Goal: Information Seeking & Learning: Learn about a topic

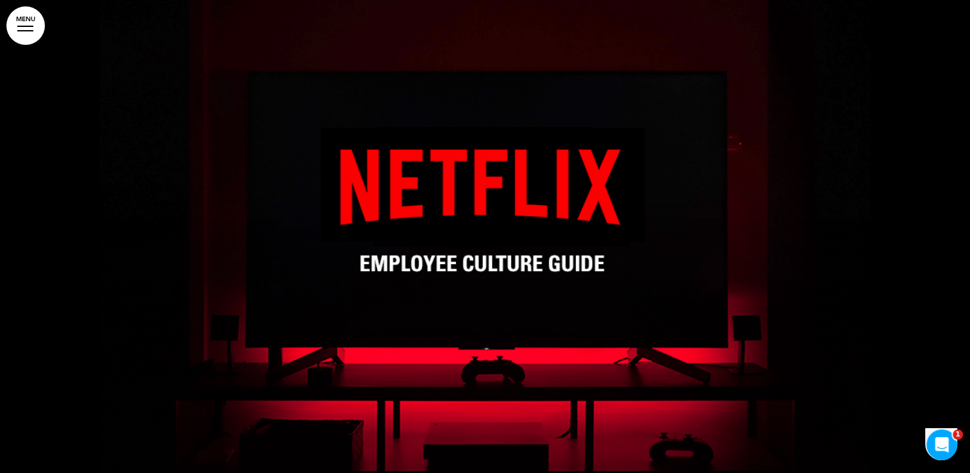
click at [14, 33] on link "MENU" at bounding box center [25, 25] width 38 height 38
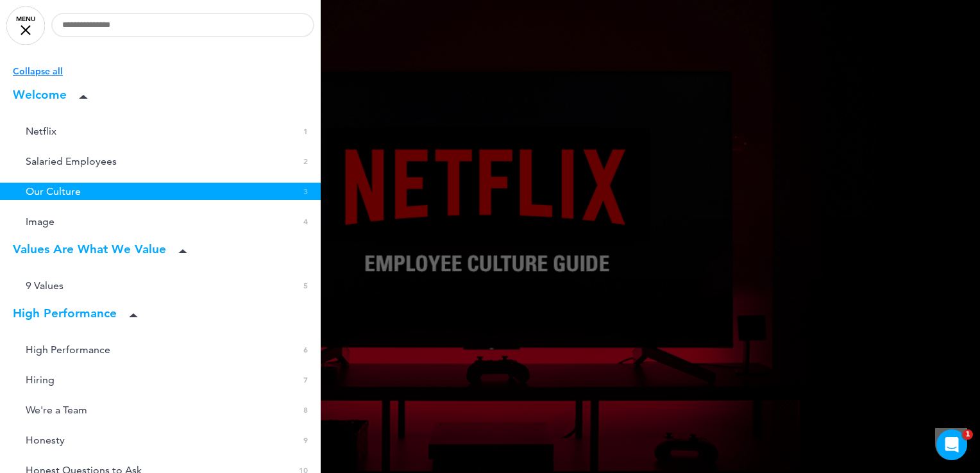
click at [136, 191] on link "Our Culture 0 3" at bounding box center [160, 191] width 321 height 17
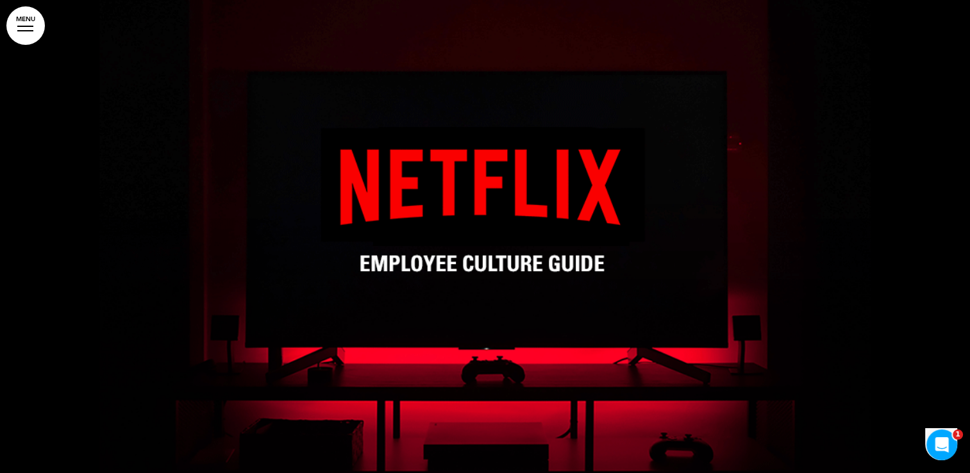
click at [26, 22] on link "MENU" at bounding box center [25, 25] width 38 height 38
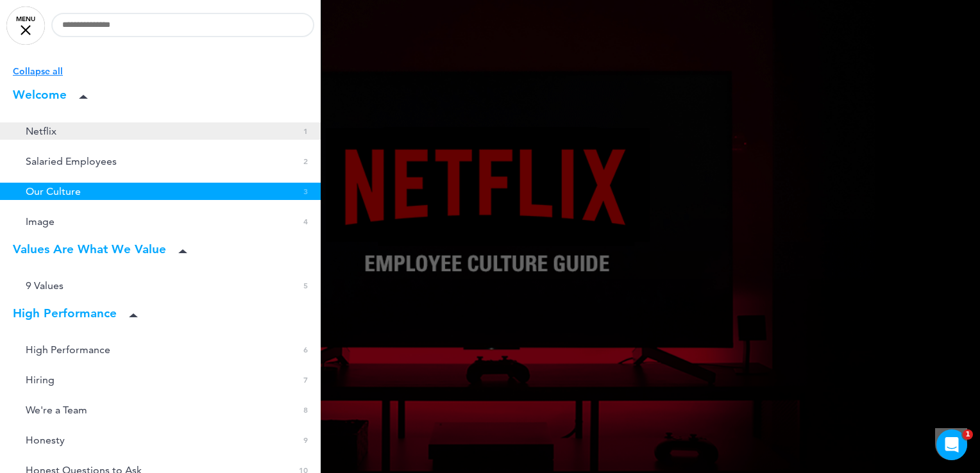
click at [121, 129] on link "Netflix 0 1" at bounding box center [160, 130] width 321 height 17
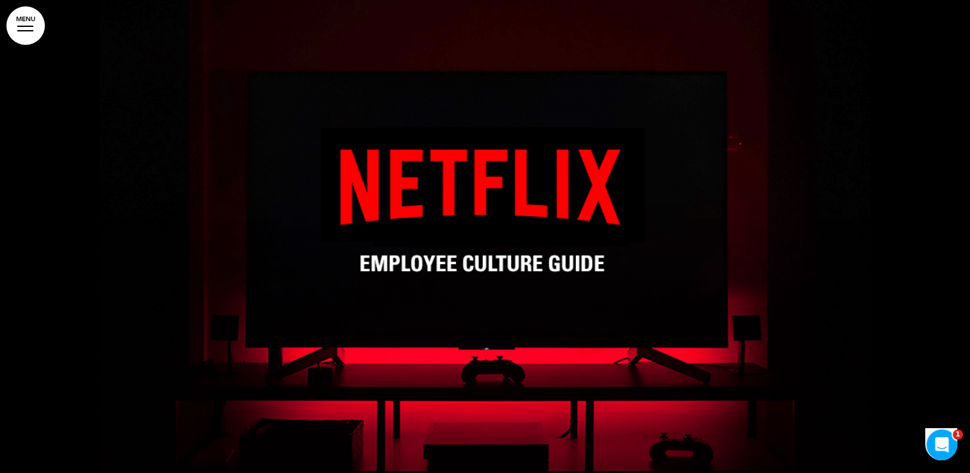
click at [27, 26] on div at bounding box center [25, 26] width 16 height 1
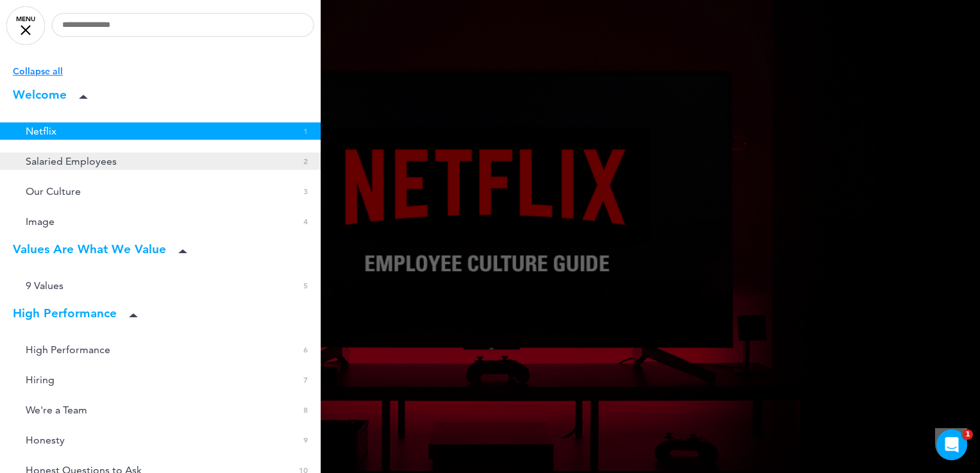
click at [101, 156] on span "Salaried Employees" at bounding box center [71, 161] width 91 height 11
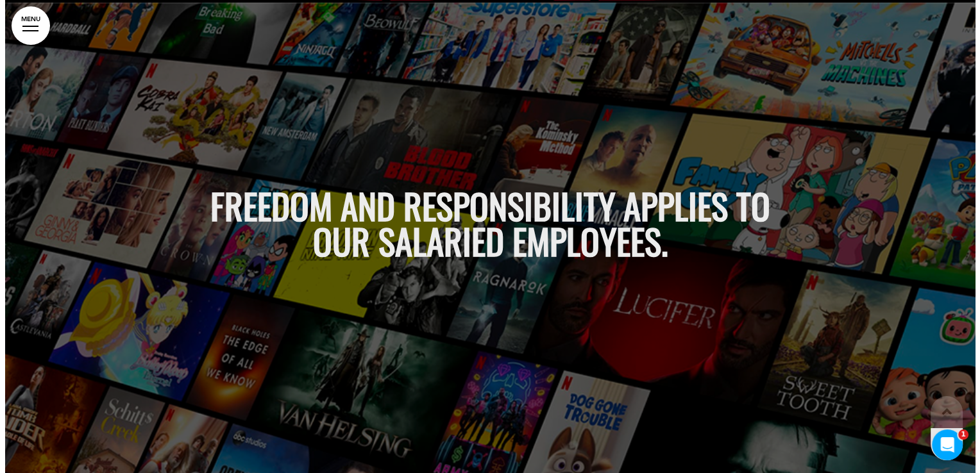
scroll to position [473, 0]
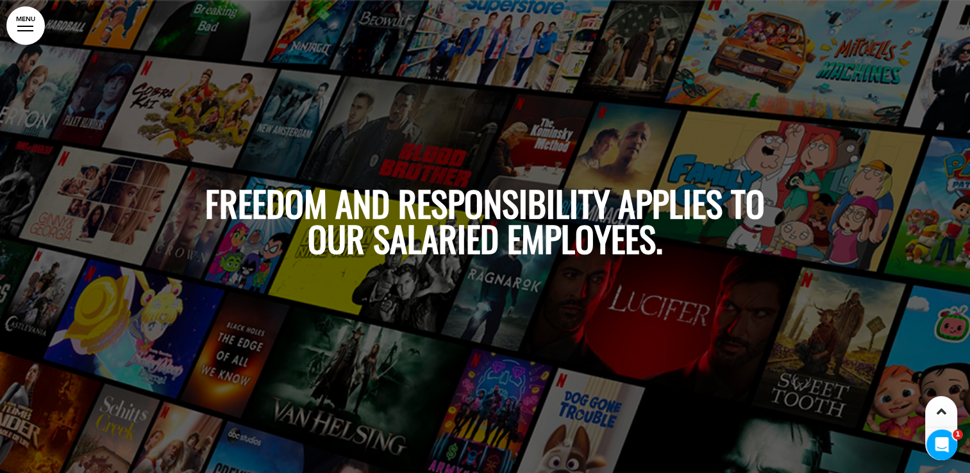
click at [44, 19] on div at bounding box center [485, 236] width 970 height 473
click at [36, 19] on link "MENU" at bounding box center [25, 25] width 38 height 38
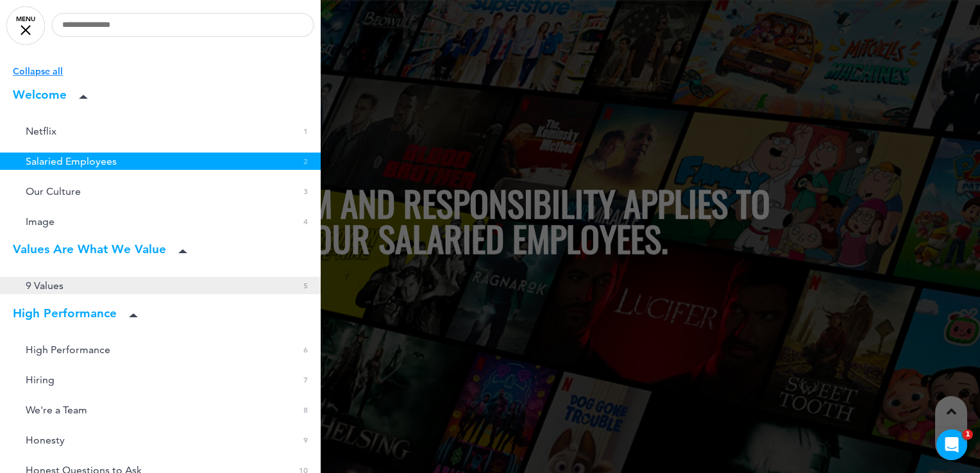
click at [107, 287] on link "9 Values 0 5" at bounding box center [160, 285] width 321 height 17
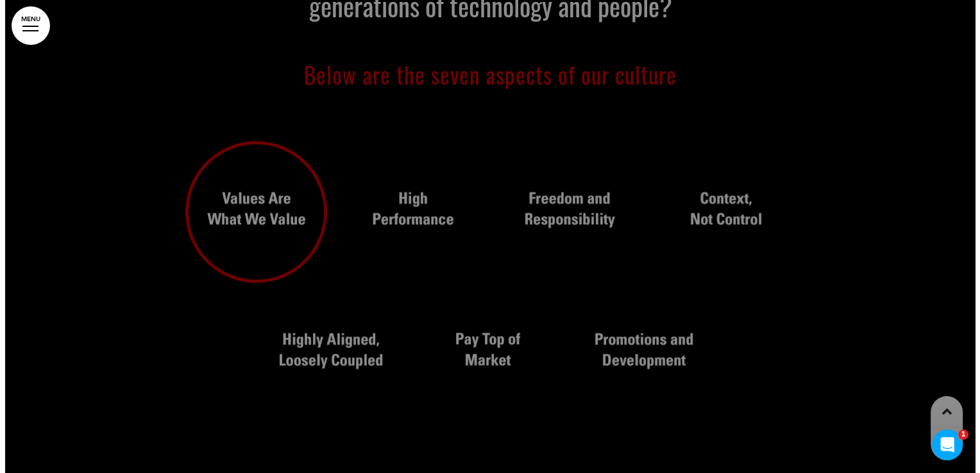
scroll to position [2016, 0]
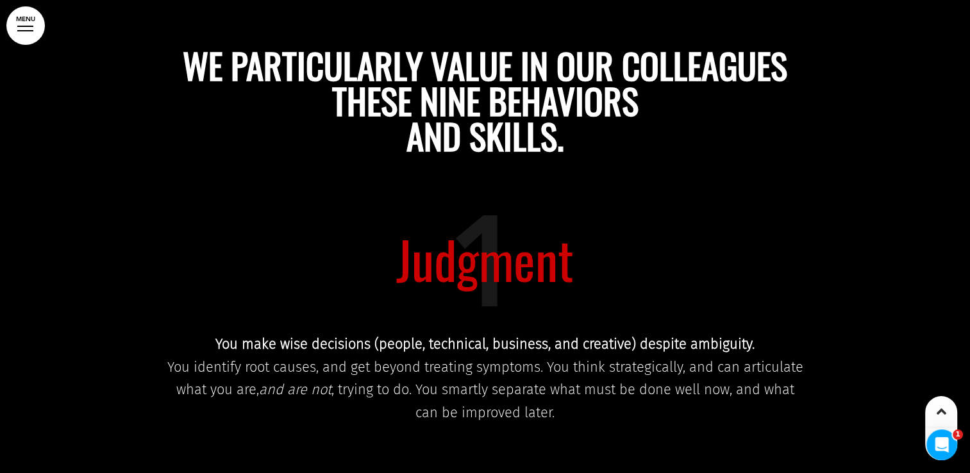
click at [38, 22] on link "MENU" at bounding box center [25, 25] width 38 height 38
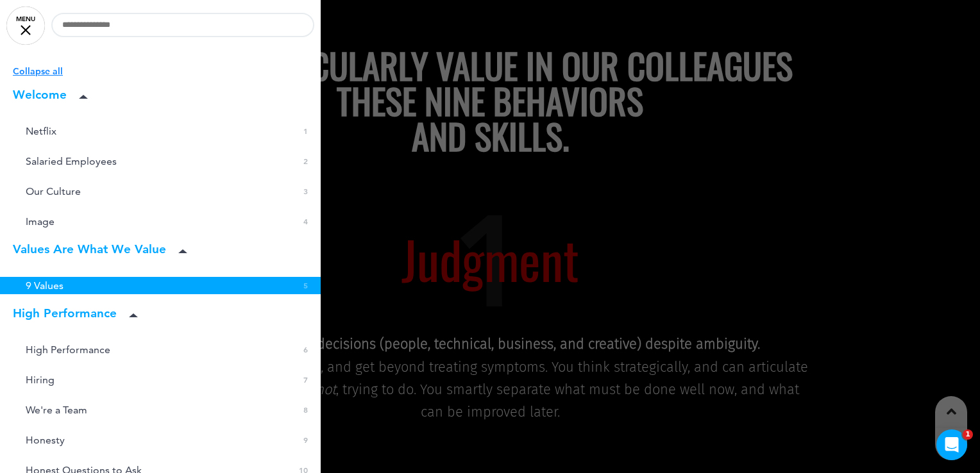
click at [41, 89] on li "Welcome" at bounding box center [160, 95] width 321 height 15
click at [38, 137] on link "Netflix 0 1" at bounding box center [160, 130] width 321 height 17
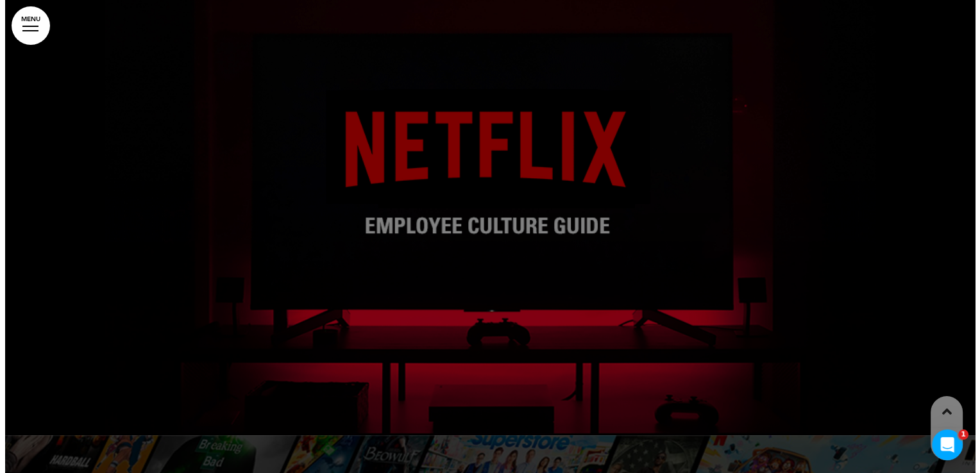
scroll to position [0, 0]
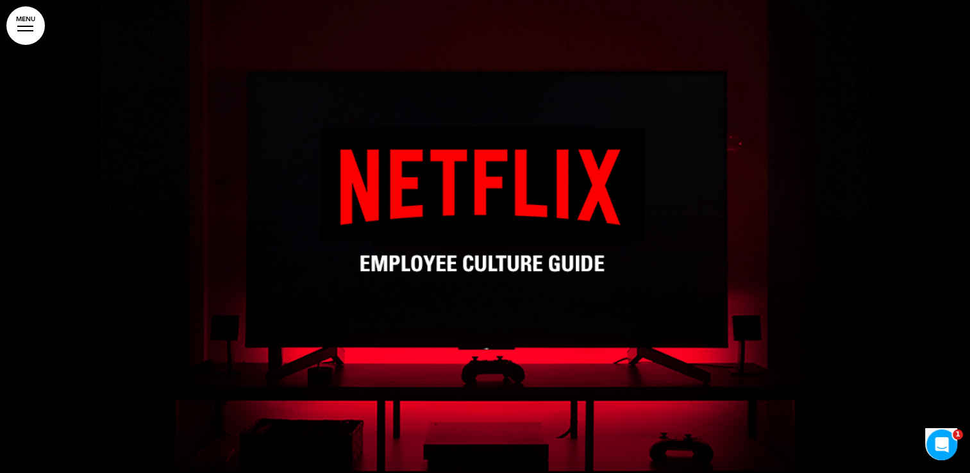
click at [25, 29] on link "MENU" at bounding box center [25, 25] width 38 height 38
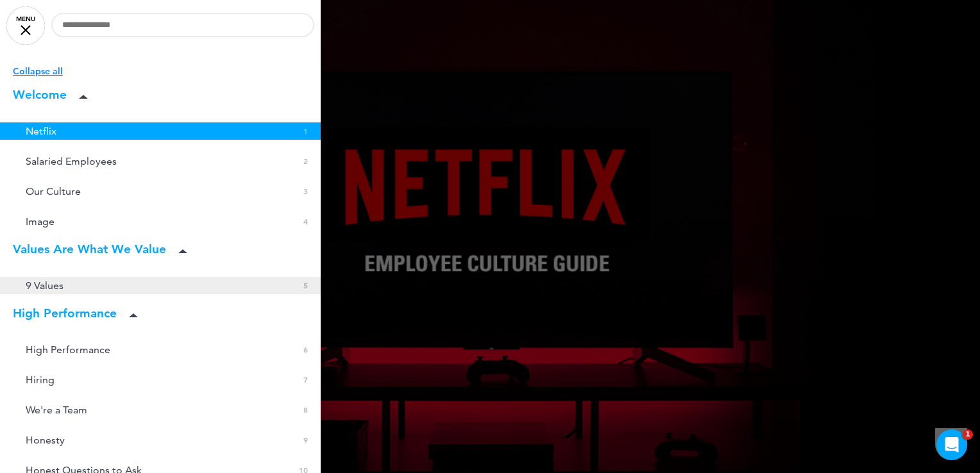
click at [69, 287] on link "9 Values 0 5" at bounding box center [160, 285] width 321 height 17
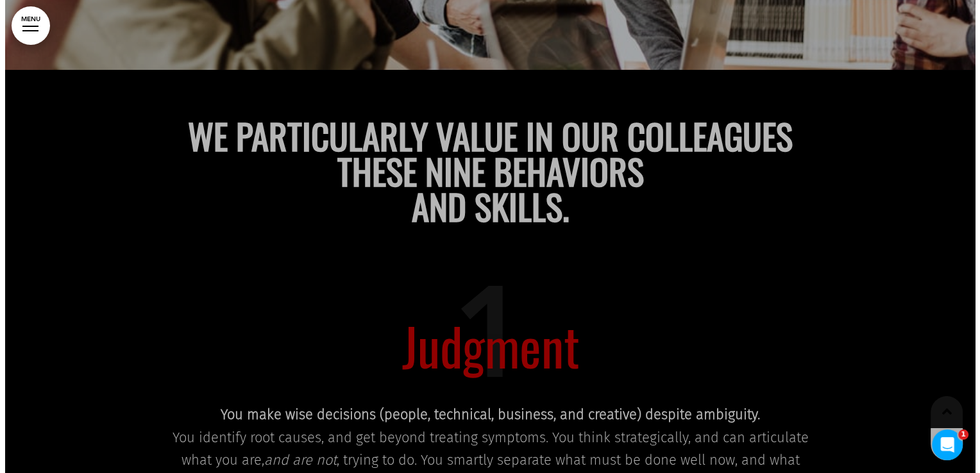
scroll to position [2016, 0]
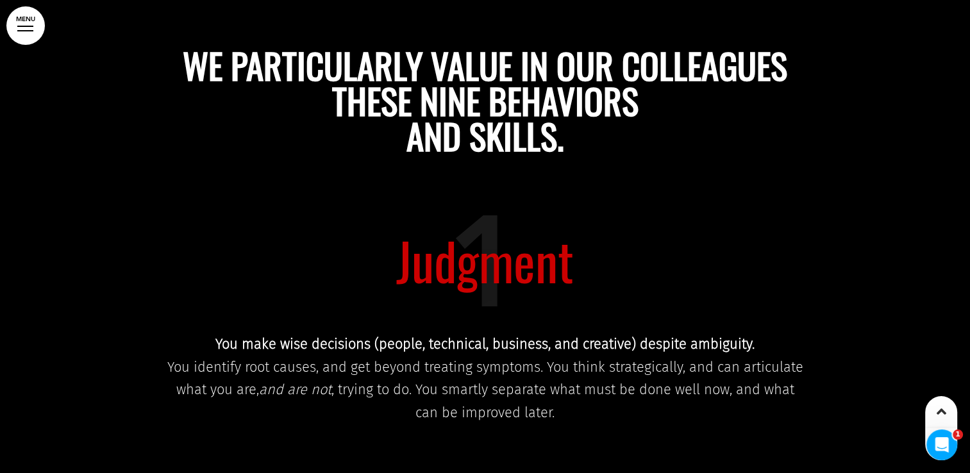
click at [31, 16] on link "MENU" at bounding box center [25, 25] width 38 height 38
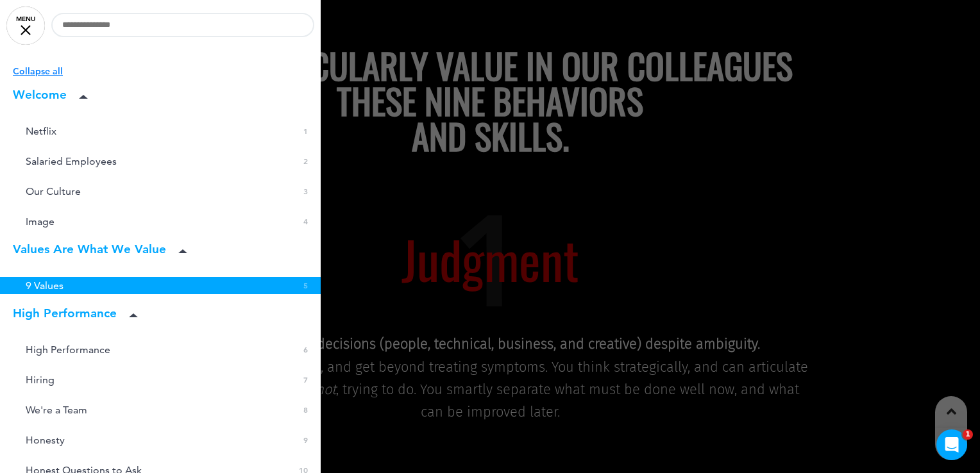
click at [35, 101] on li "Welcome" at bounding box center [160, 95] width 321 height 15
click at [31, 126] on span "Netflix" at bounding box center [41, 131] width 31 height 11
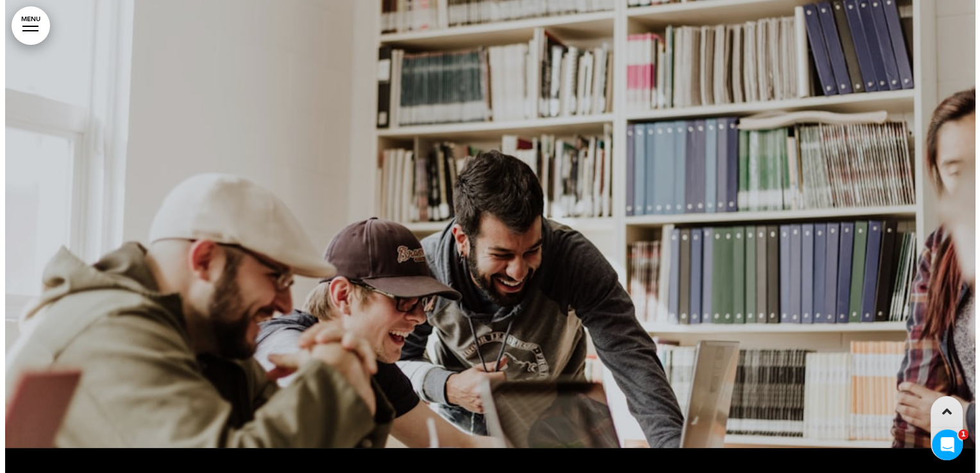
scroll to position [0, 0]
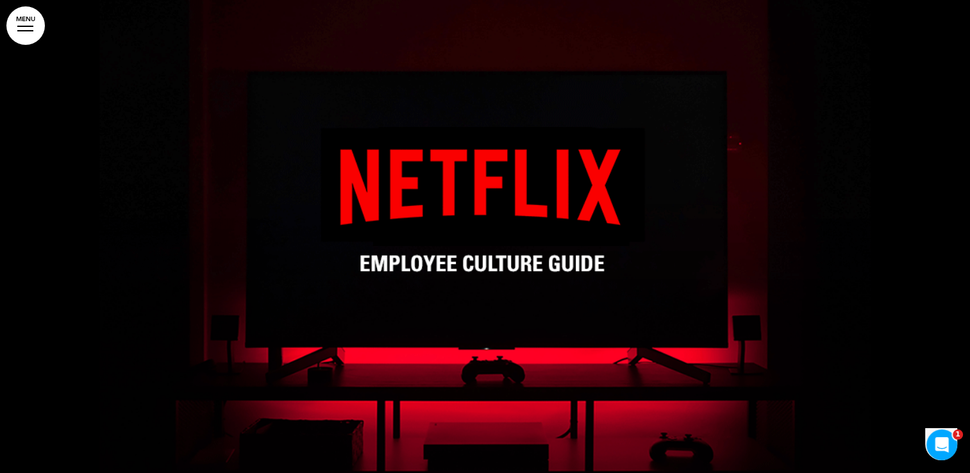
click at [27, 26] on div at bounding box center [25, 26] width 16 height 1
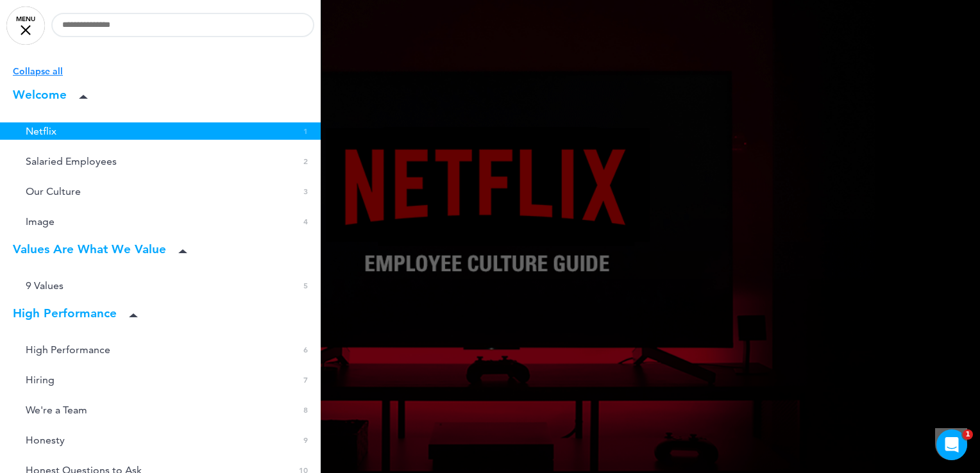
click at [10, 312] on li "High Performance" at bounding box center [160, 314] width 321 height 15
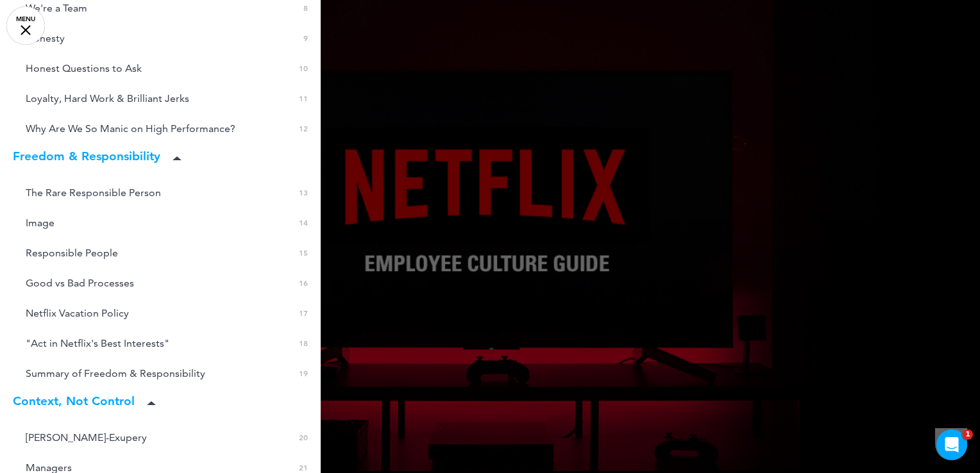
scroll to position [413, 0]
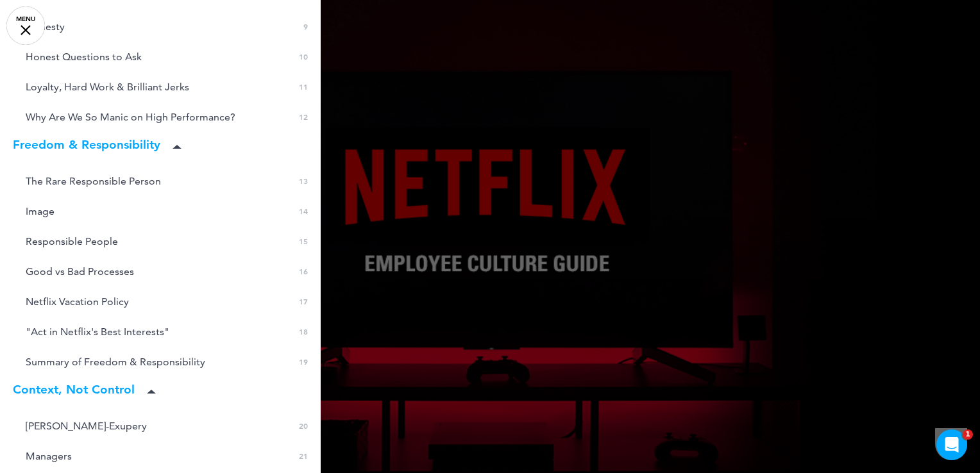
drag, startPoint x: 524, startPoint y: 176, endPoint x: 260, endPoint y: 227, distance: 269.1
click at [524, 176] on div at bounding box center [490, 236] width 980 height 473
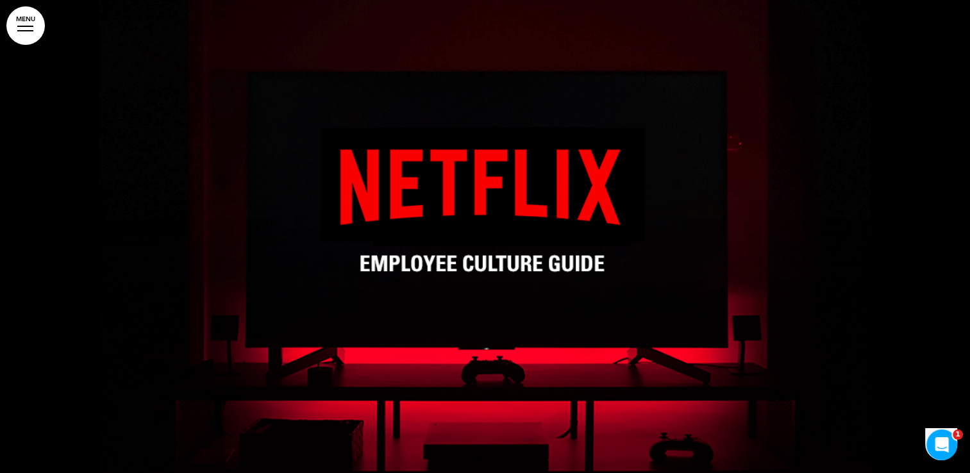
click at [31, 92] on div at bounding box center [485, 236] width 970 height 473
click at [31, 29] on link "MENU" at bounding box center [25, 25] width 38 height 38
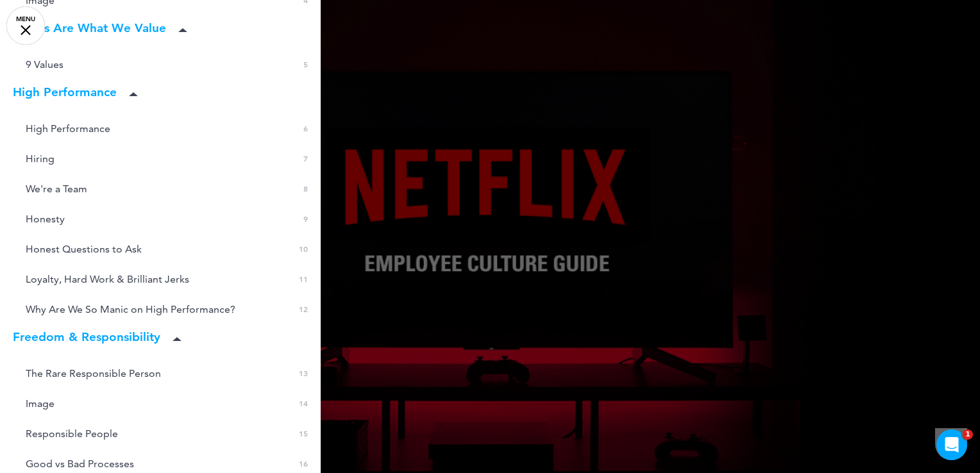
scroll to position [0, 0]
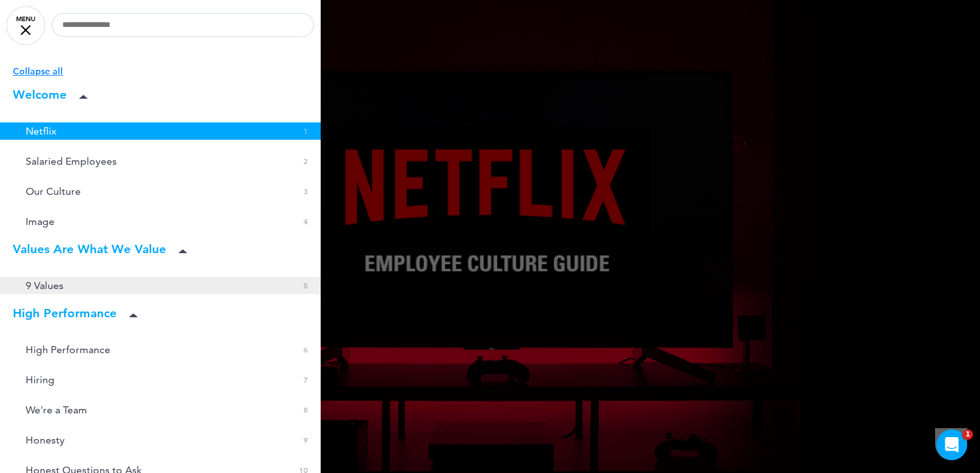
click at [122, 290] on link "9 Values 0 5" at bounding box center [160, 285] width 321 height 17
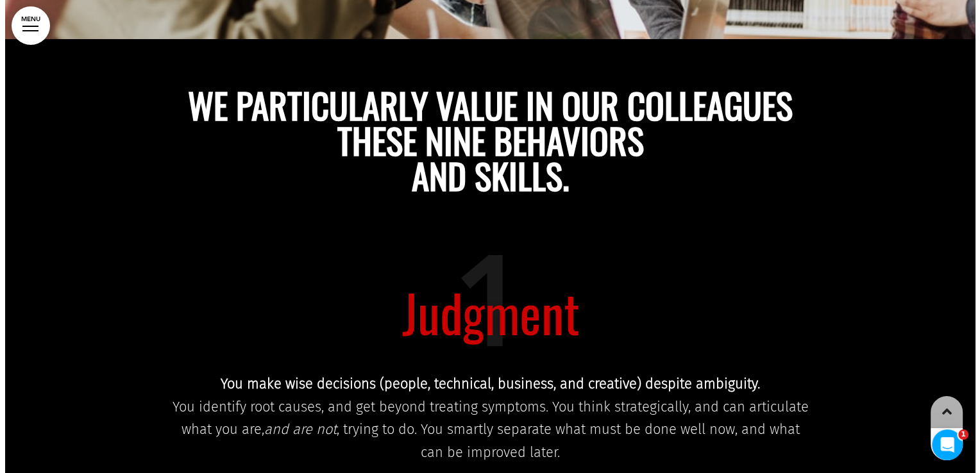
scroll to position [2016, 0]
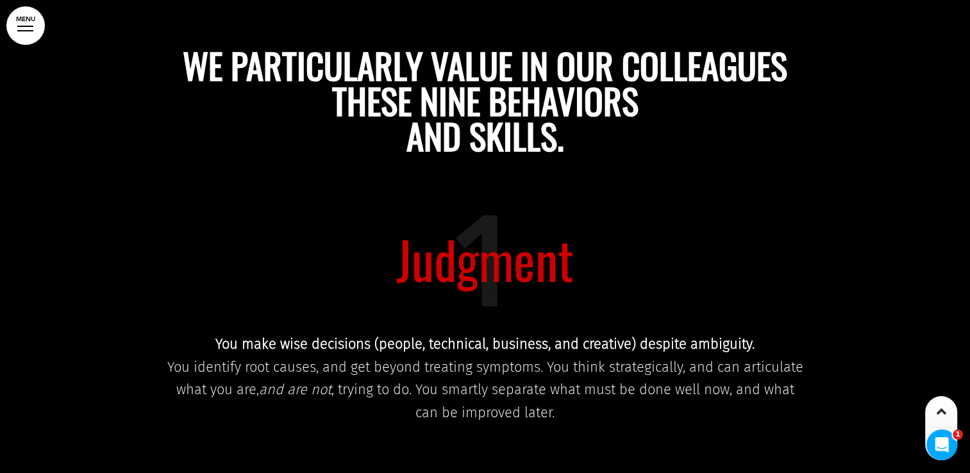
click at [17, 31] on div at bounding box center [25, 30] width 16 height 1
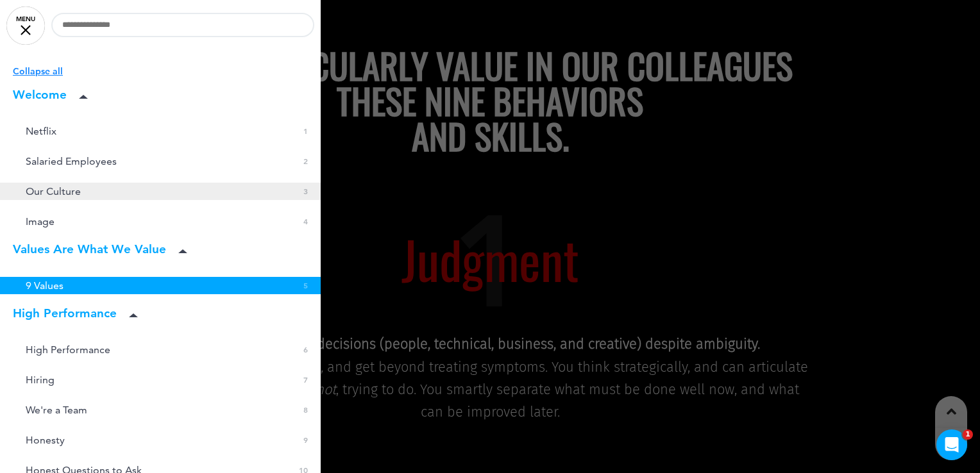
click at [81, 192] on link "Our Culture 0 3" at bounding box center [160, 191] width 321 height 17
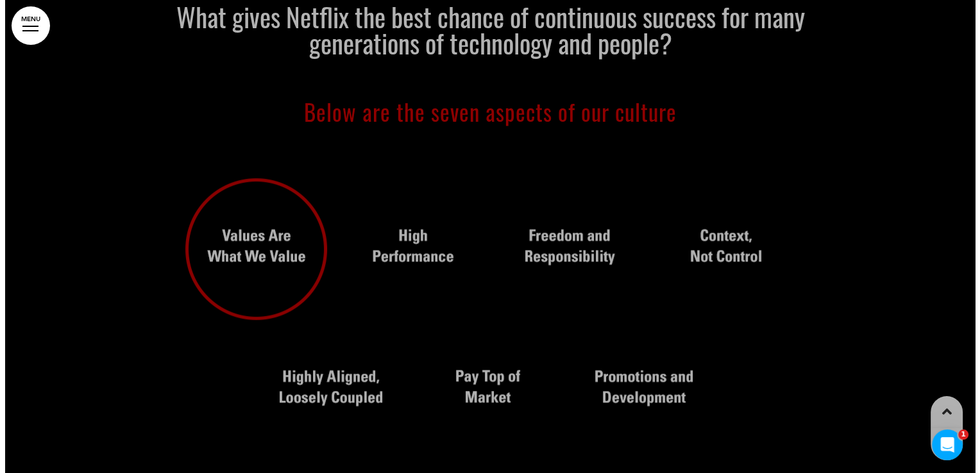
scroll to position [946, 0]
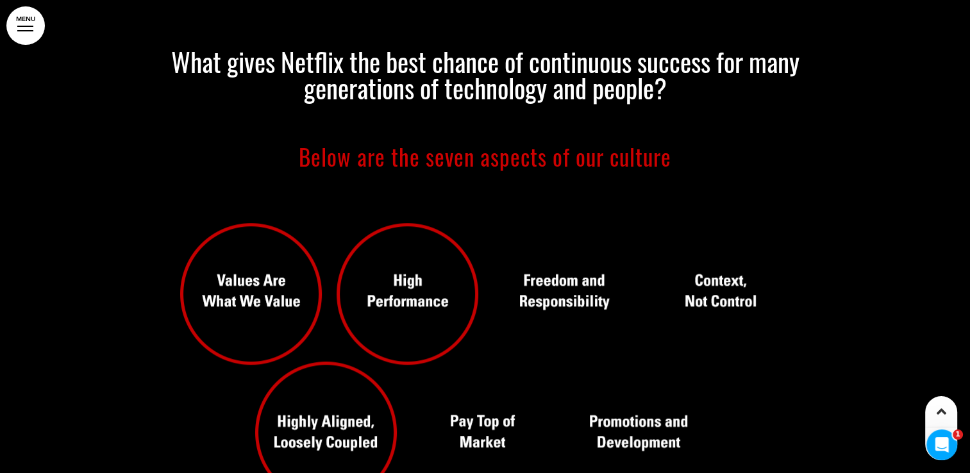
click at [32, 32] on link "MENU" at bounding box center [25, 25] width 38 height 38
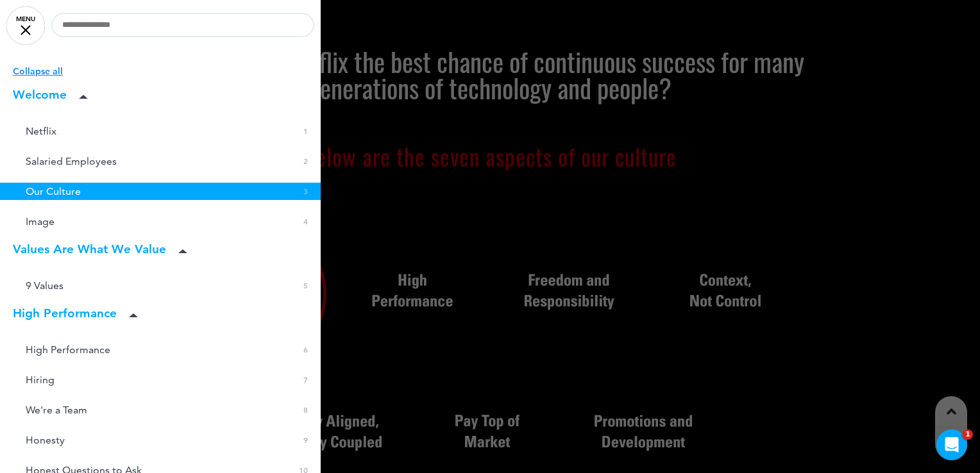
click at [32, 32] on link "MENU" at bounding box center [25, 25] width 38 height 38
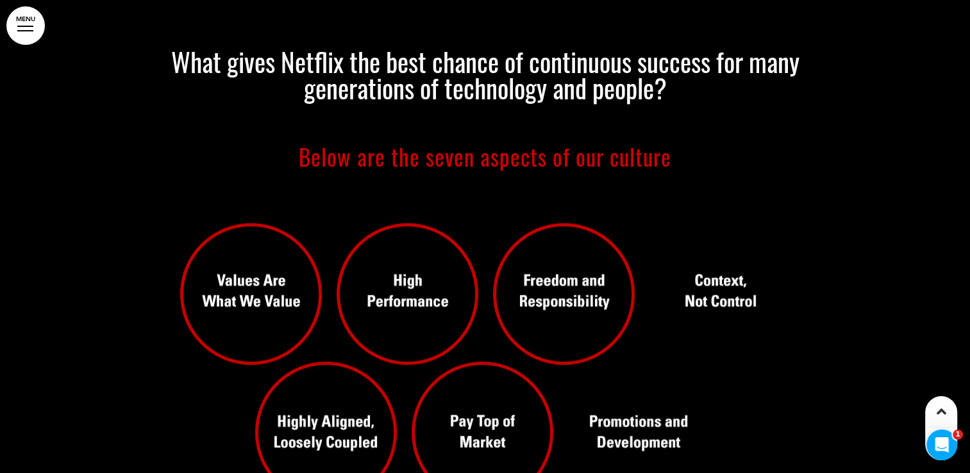
click at [24, 32] on link "MENU" at bounding box center [25, 25] width 38 height 38
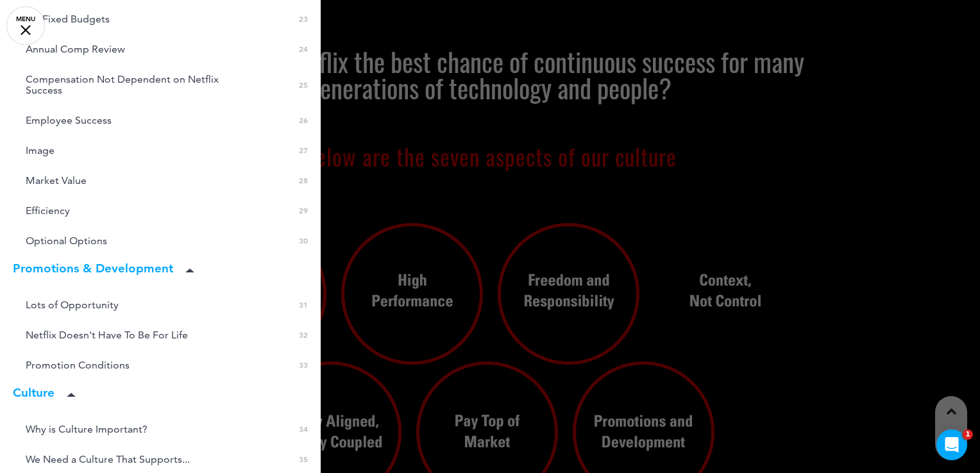
scroll to position [1094, 0]
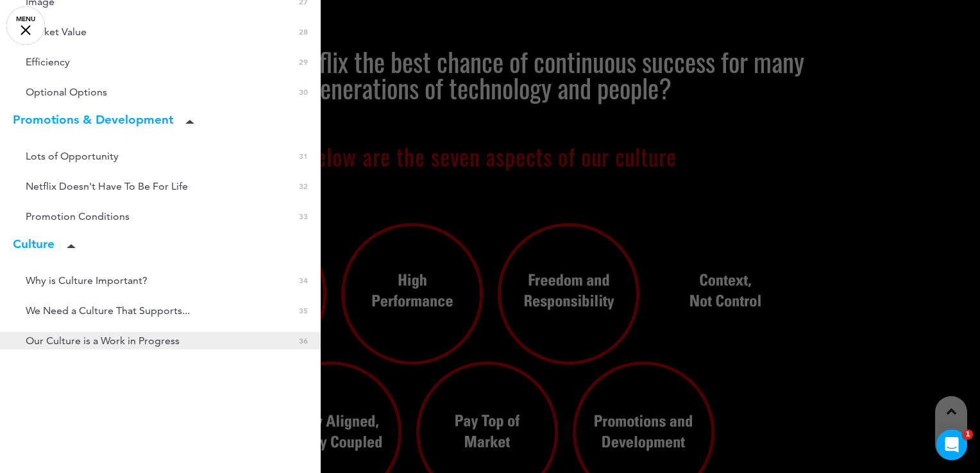
click at [152, 342] on span "Our Culture is a Work in Progress" at bounding box center [103, 340] width 154 height 11
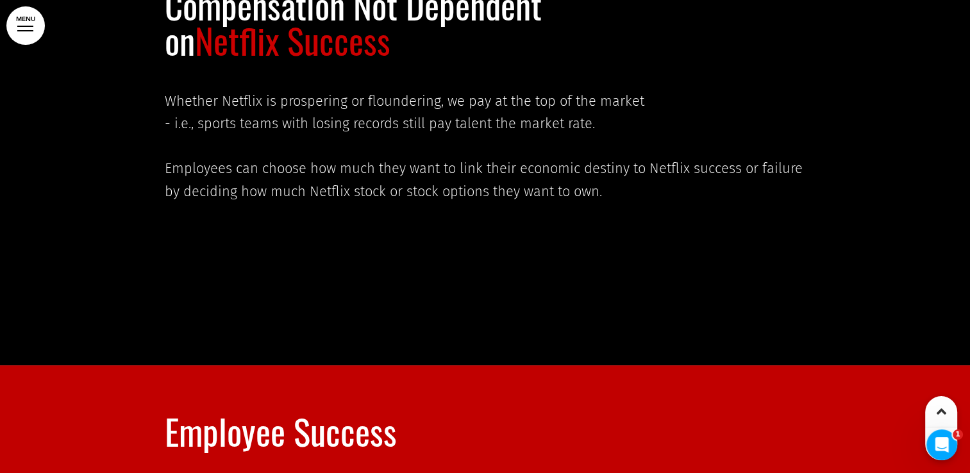
scroll to position [14808, 0]
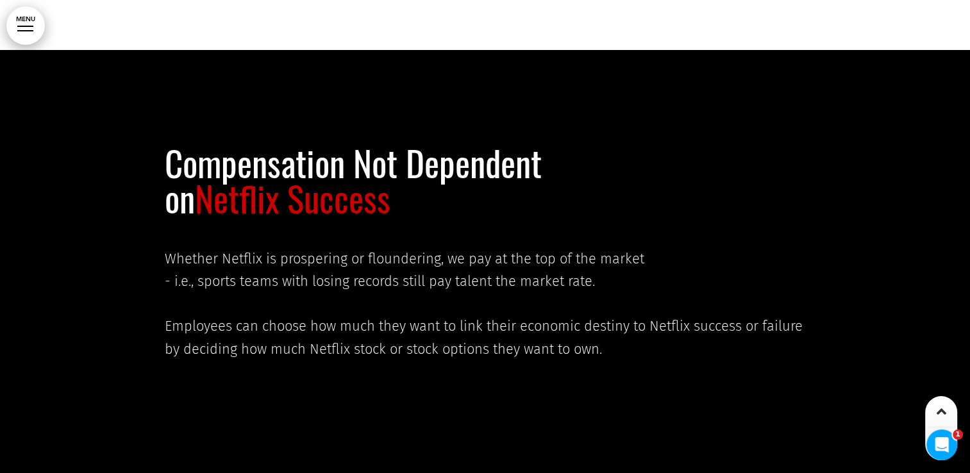
click at [805, 380] on icon at bounding box center [942, 411] width 10 height 15
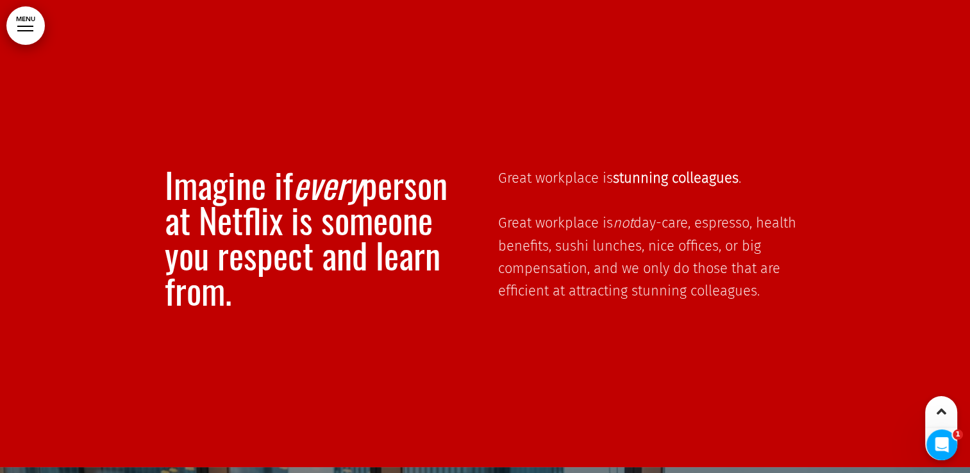
scroll to position [4616, 0]
